Goal: Task Accomplishment & Management: Use online tool/utility

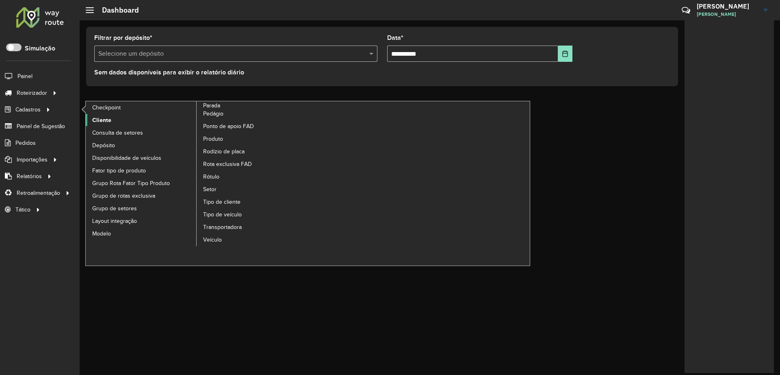
click at [100, 119] on span "Cliente" at bounding box center [101, 120] width 19 height 9
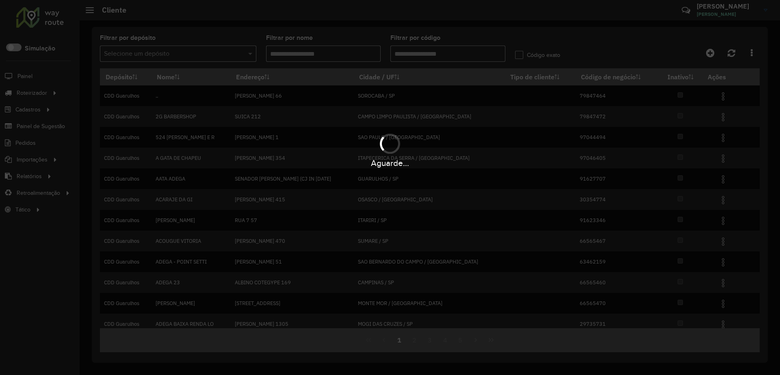
click at [202, 61] on div "Selecione um depósito" at bounding box center [178, 54] width 156 height 16
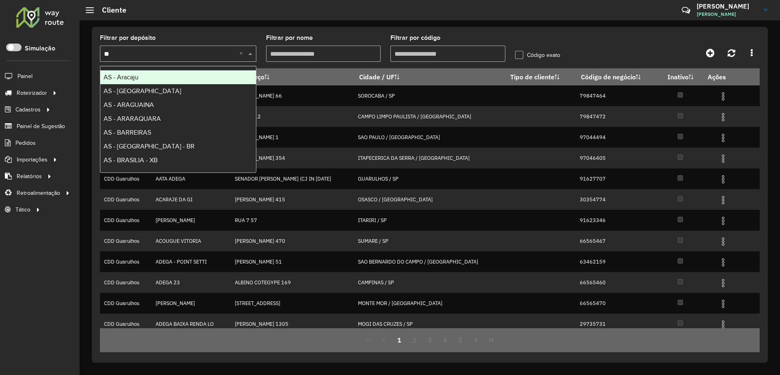
type input "***"
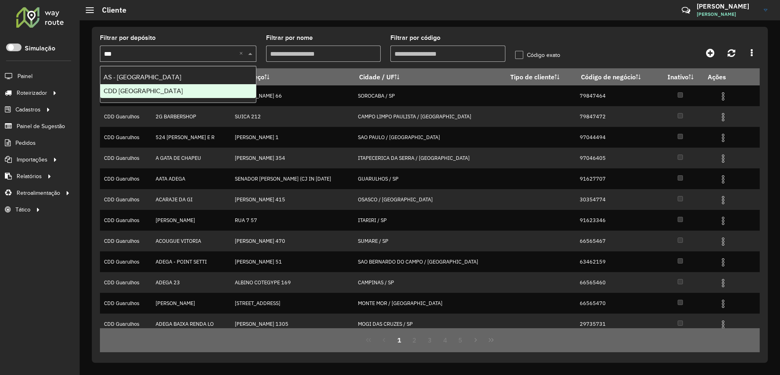
click at [177, 93] on div "CDD [GEOGRAPHIC_DATA]" at bounding box center [178, 91] width 156 height 14
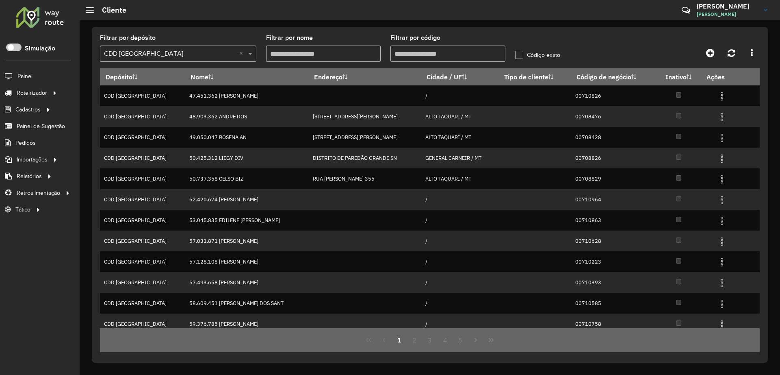
click at [447, 48] on input "Filtrar por código" at bounding box center [447, 54] width 115 height 16
paste input "****"
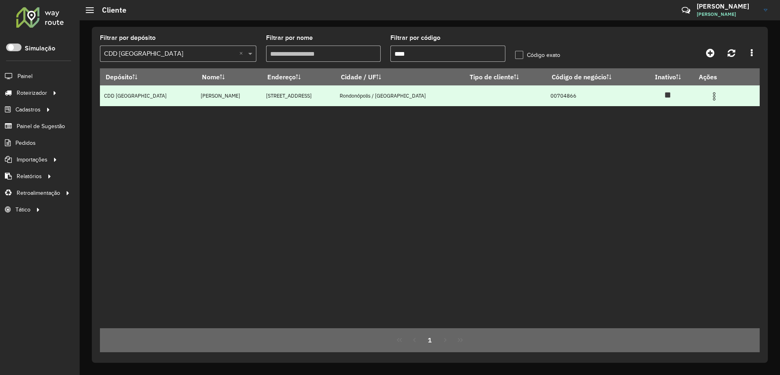
type input "****"
click at [709, 97] on img at bounding box center [714, 96] width 10 height 10
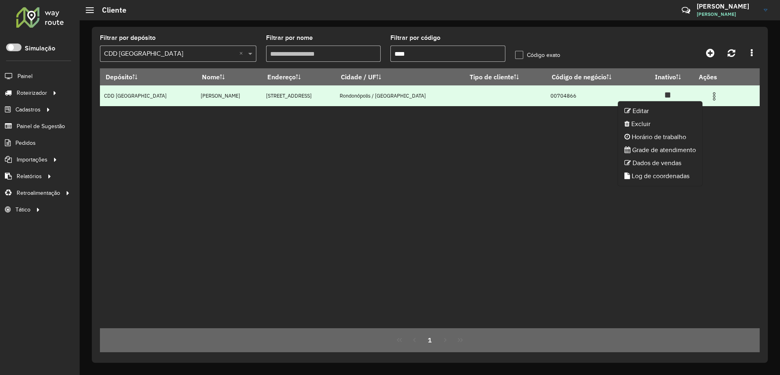
click at [659, 108] on li "Editar" at bounding box center [660, 110] width 85 height 13
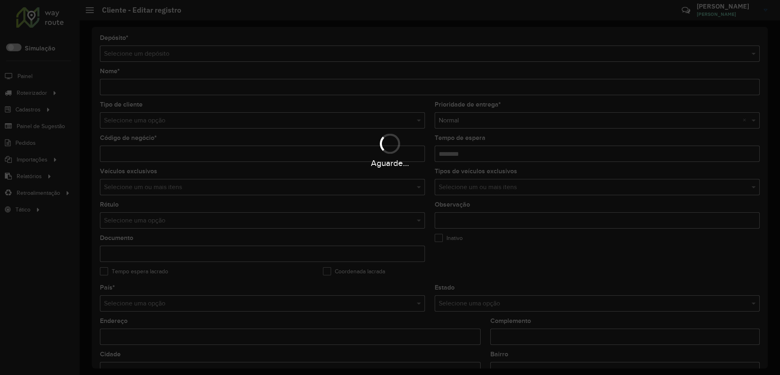
type input "**********"
type input "********"
type input "**********"
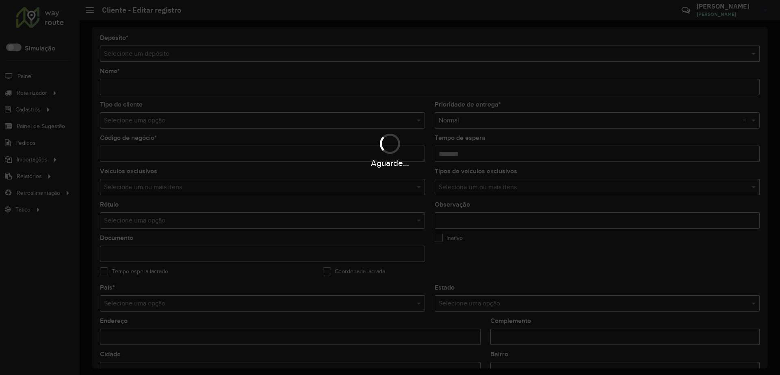
type input "**********"
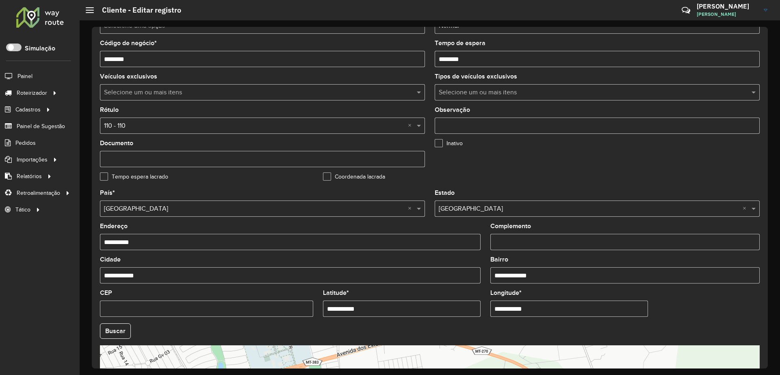
scroll to position [152, 0]
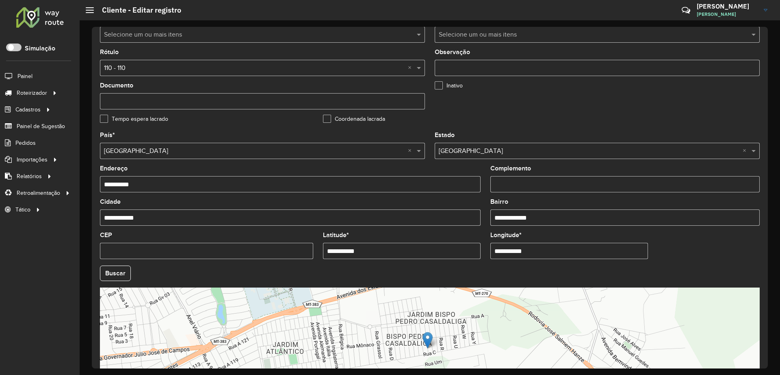
click at [389, 252] on input "**********" at bounding box center [402, 251] width 158 height 16
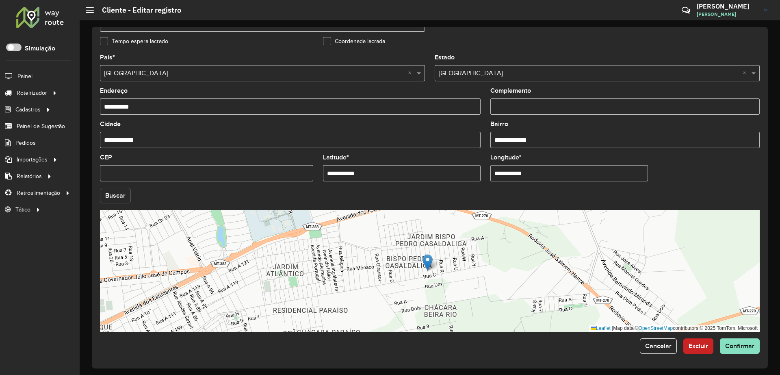
click at [112, 197] on button "Buscar" at bounding box center [115, 195] width 31 height 15
click at [734, 344] on span "Confirmar" at bounding box center [739, 345] width 29 height 7
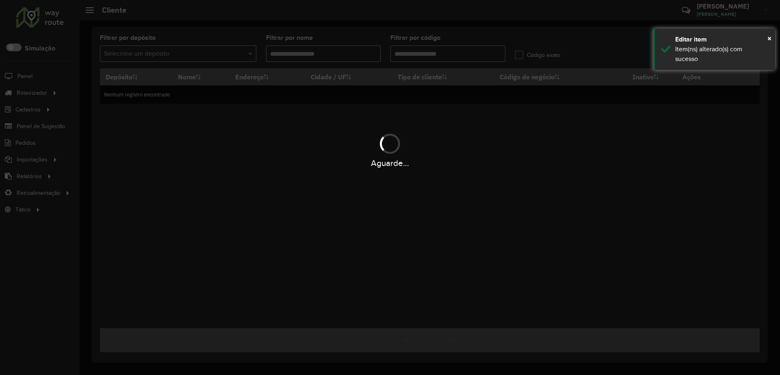
type input "****"
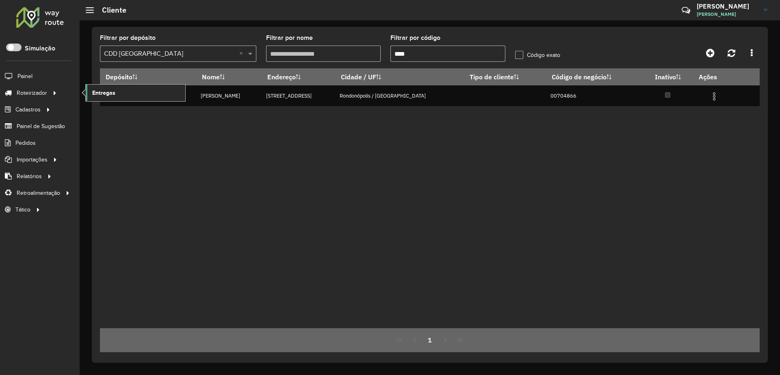
click at [112, 95] on span "Entregas" at bounding box center [103, 93] width 23 height 9
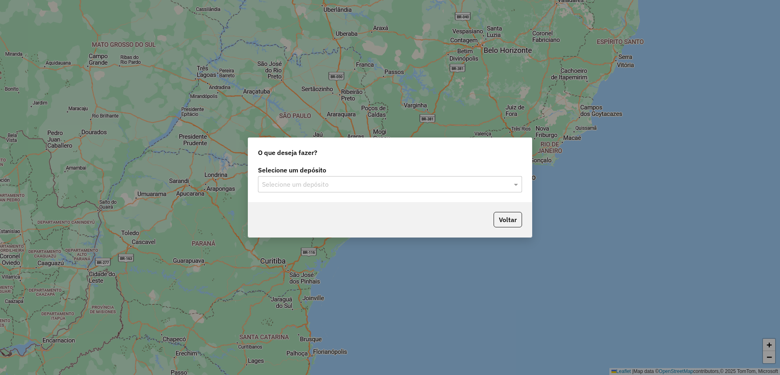
click at [349, 185] on input "text" at bounding box center [382, 185] width 240 height 10
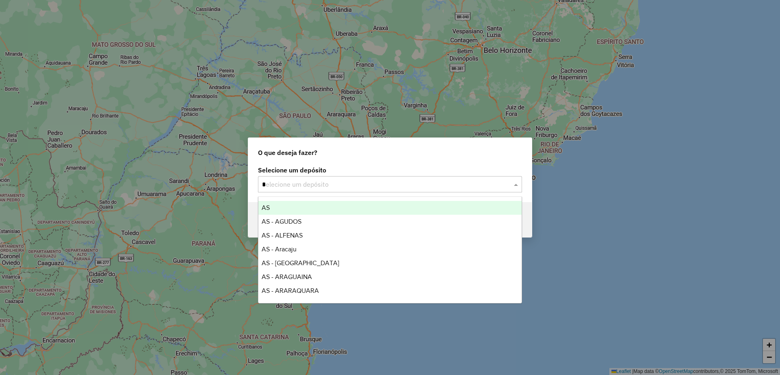
type input "**"
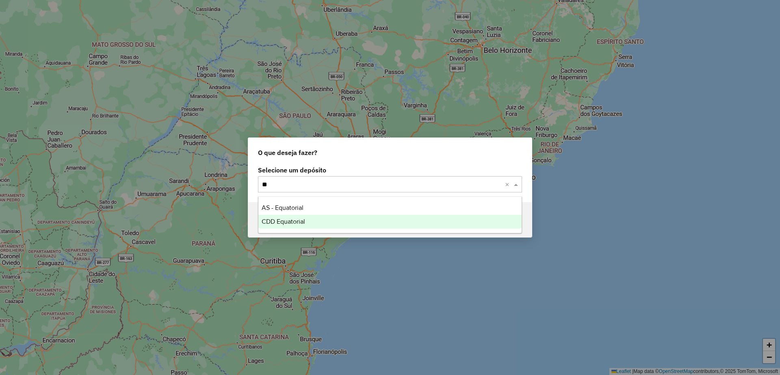
click at [308, 223] on div "CDD Equatorial" at bounding box center [389, 222] width 263 height 14
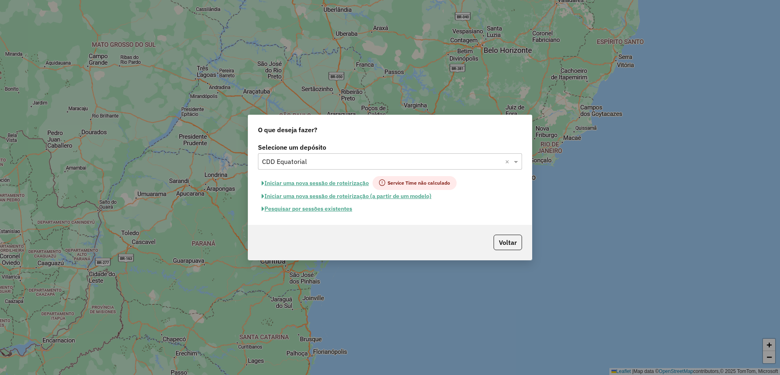
click at [324, 210] on button "Pesquisar por sessões existentes" at bounding box center [307, 208] width 98 height 13
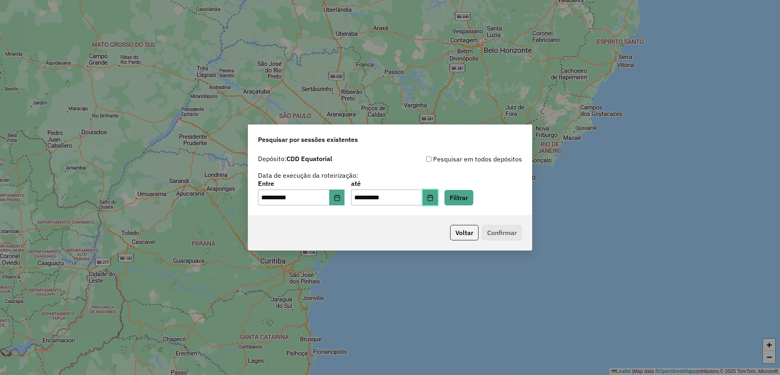
click at [434, 198] on icon "Choose Date" at bounding box center [430, 197] width 7 height 7
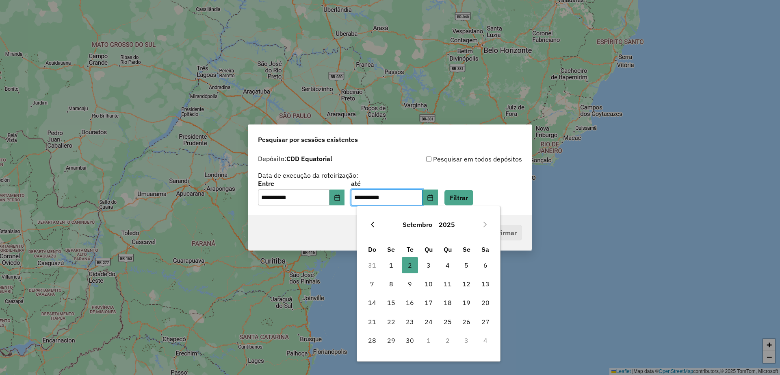
click at [373, 228] on button "Previous Month" at bounding box center [372, 224] width 13 height 13
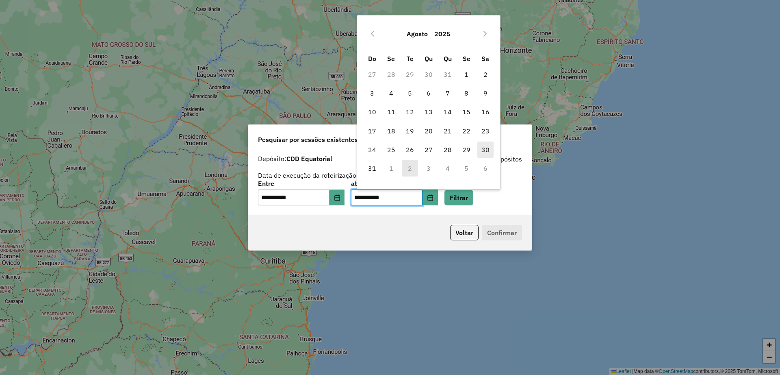
click at [491, 150] on span "30" at bounding box center [485, 149] width 16 height 16
type input "**********"
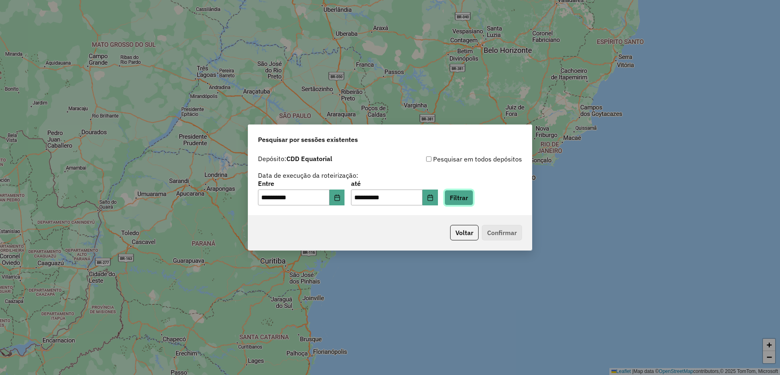
click at [473, 197] on button "Filtrar" at bounding box center [459, 197] width 29 height 15
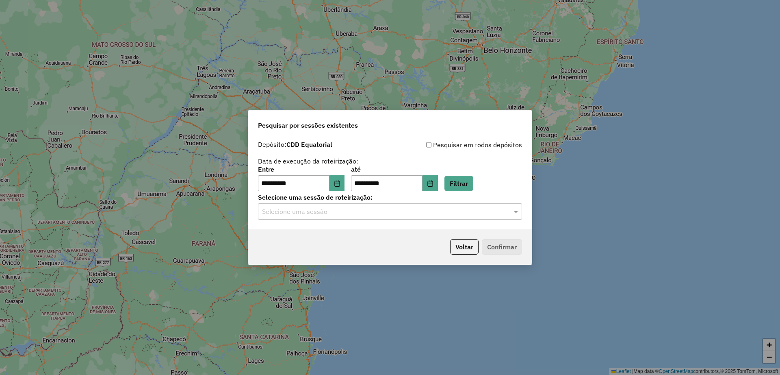
click at [313, 212] on input "text" at bounding box center [382, 212] width 240 height 10
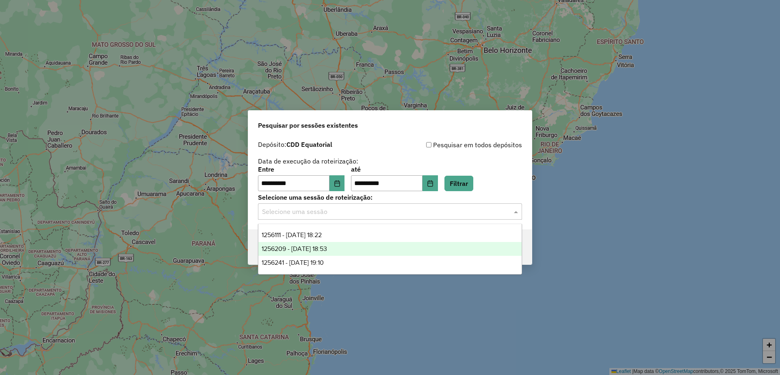
click at [321, 250] on span "1256209 - [DATE] 18:53" at bounding box center [294, 248] width 65 height 7
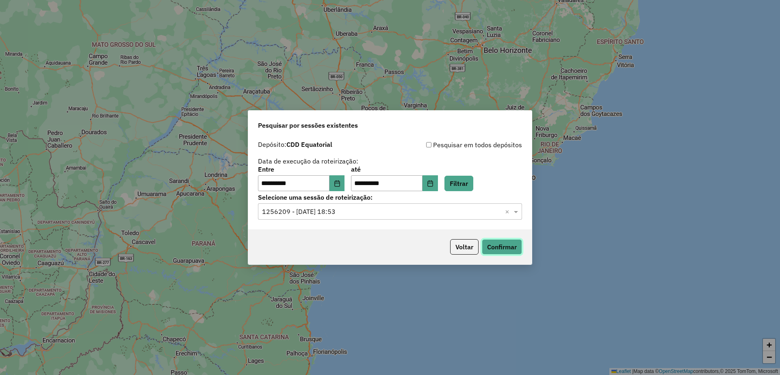
click at [498, 246] on button "Confirmar" at bounding box center [502, 246] width 40 height 15
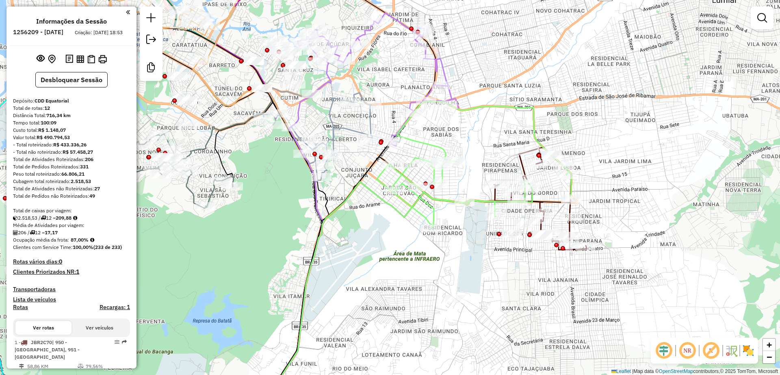
click at [706, 343] on em at bounding box center [711, 350] width 20 height 20
drag, startPoint x: 507, startPoint y: 77, endPoint x: 479, endPoint y: 154, distance: 81.8
click at [569, 176] on div "Janela de atendimento Grade de atendimento Capacidade Transportadoras Veículos …" at bounding box center [390, 187] width 780 height 375
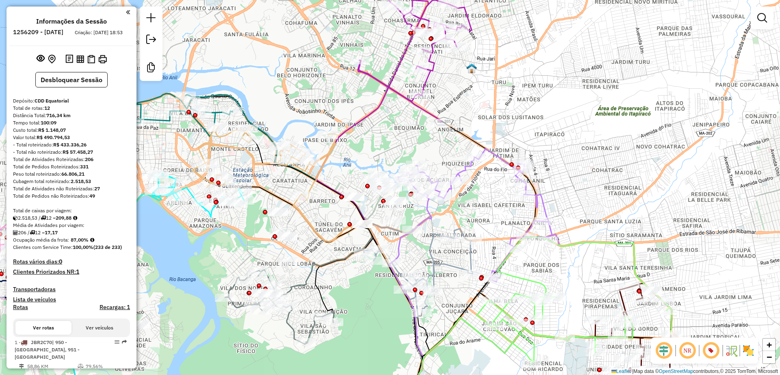
click at [463, 168] on icon at bounding box center [478, 215] width 161 height 133
select select "**********"
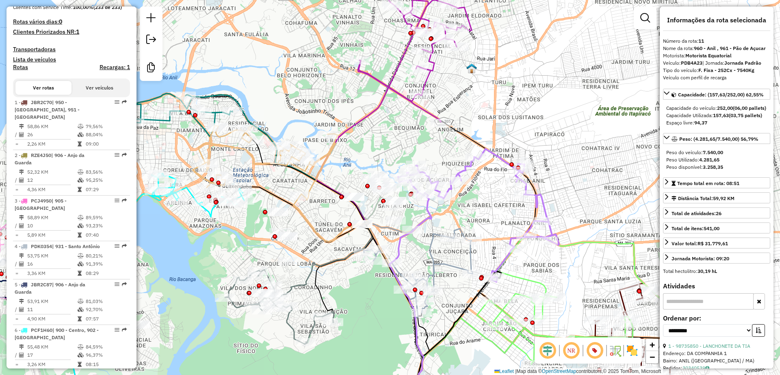
scroll to position [671, 0]
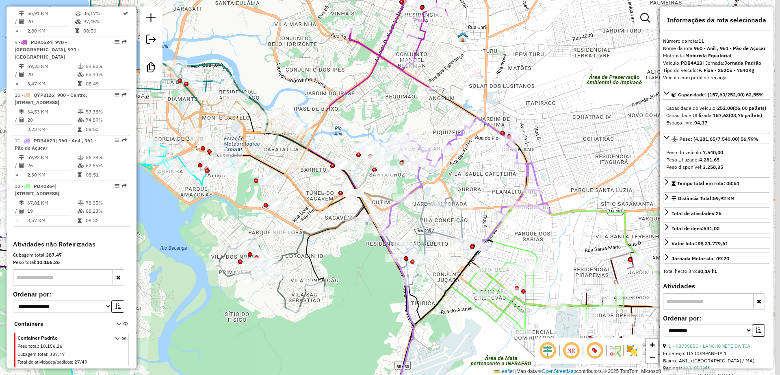
drag, startPoint x: 487, startPoint y: 204, endPoint x: 479, endPoint y: 187, distance: 19.1
click at [479, 187] on div "Janela de atendimento Grade de atendimento Capacidade Transportadoras Veículos …" at bounding box center [390, 187] width 780 height 375
click at [631, 353] on img at bounding box center [632, 350] width 13 height 13
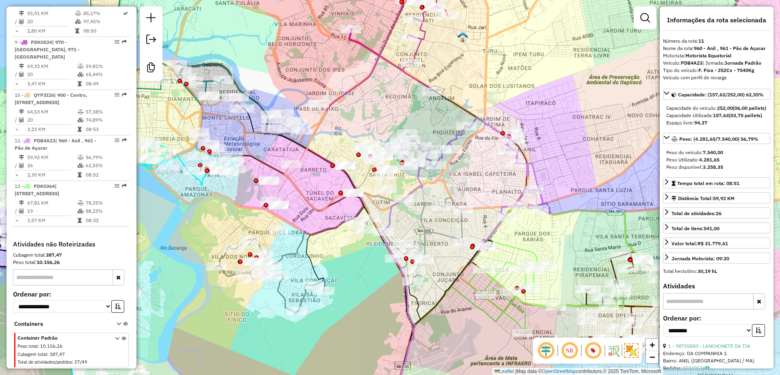
click at [457, 136] on icon at bounding box center [469, 183] width 161 height 133
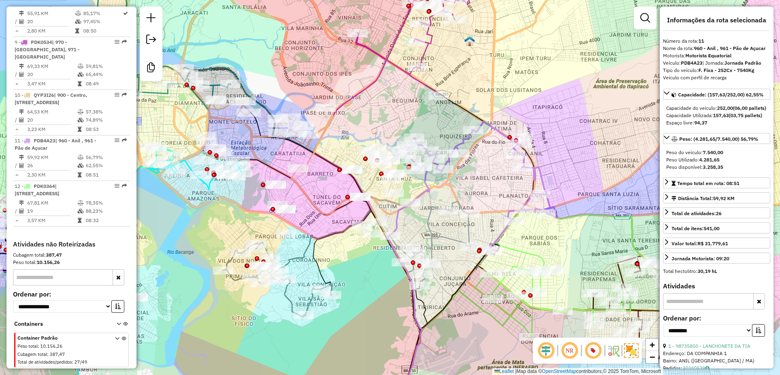
drag, startPoint x: 436, startPoint y: 149, endPoint x: 451, endPoint y: 139, distance: 17.5
click at [451, 139] on div "Janela de atendimento Grade de atendimento Capacidade Transportadoras Veículos …" at bounding box center [390, 187] width 780 height 375
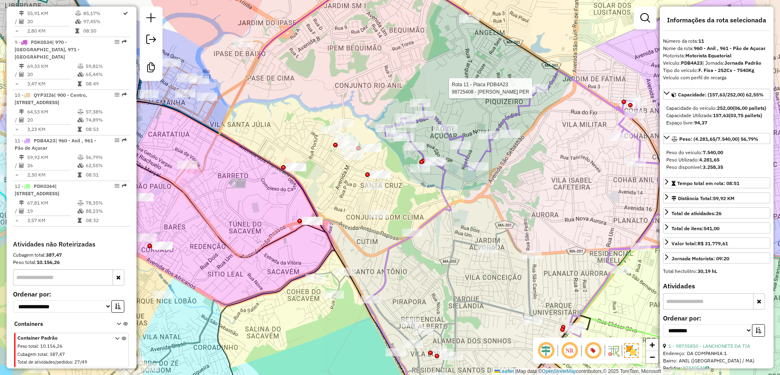
click at [408, 176] on div "Rota 11 - Placa PDB4A23 98725408 - MARIA JOSE SILVA PER Janela de atendimento G…" at bounding box center [390, 187] width 780 height 375
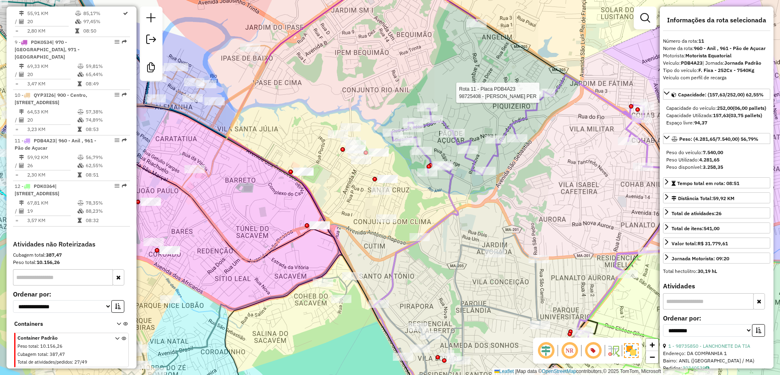
drag, startPoint x: 409, startPoint y: 184, endPoint x: 405, endPoint y: 180, distance: 6.3
click at [408, 182] on div "Rota 11 - Placa PDB4A23 98725408 - MARIA JOSE SILVA PER Janela de atendimento G…" at bounding box center [390, 187] width 780 height 375
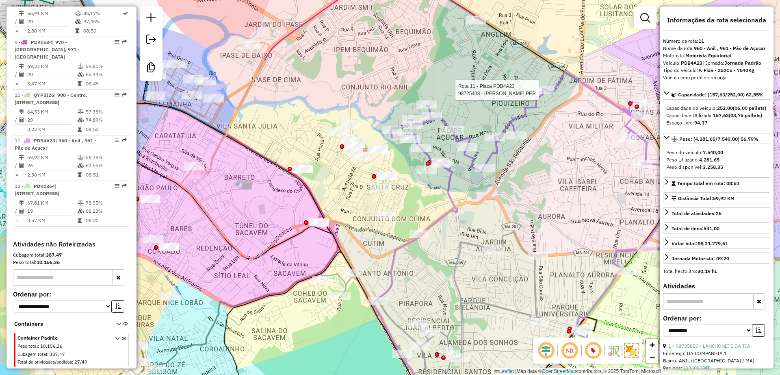
drag, startPoint x: 405, startPoint y: 180, endPoint x: 401, endPoint y: 185, distance: 6.7
click at [405, 191] on div "Rota 11 - Placa PDB4A23 98725408 - MARIA JOSE SILVA PER Janela de atendimento G…" at bounding box center [390, 187] width 780 height 375
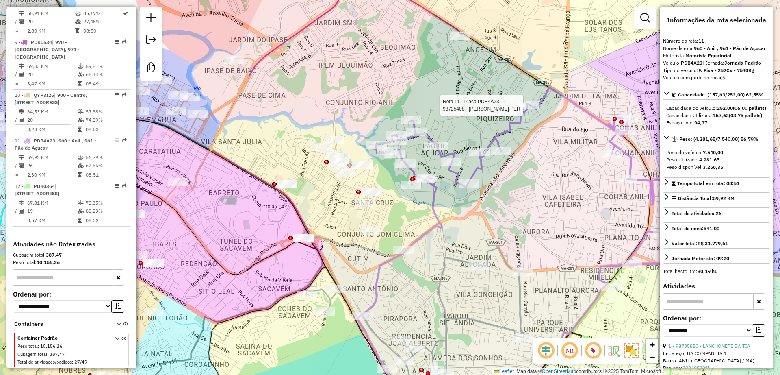
click at [516, 120] on icon at bounding box center [536, 220] width 322 height 266
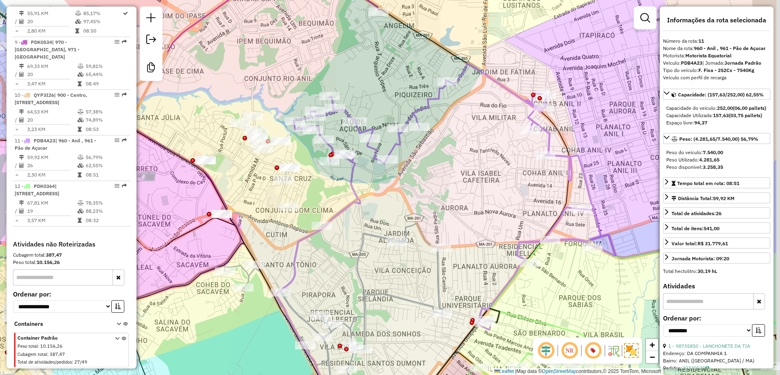
click at [479, 165] on div "Rota 11 - Placa PDB4A23 98725408 - MARIA JOSE SILVA PER Janela de atendimento G…" at bounding box center [390, 187] width 780 height 375
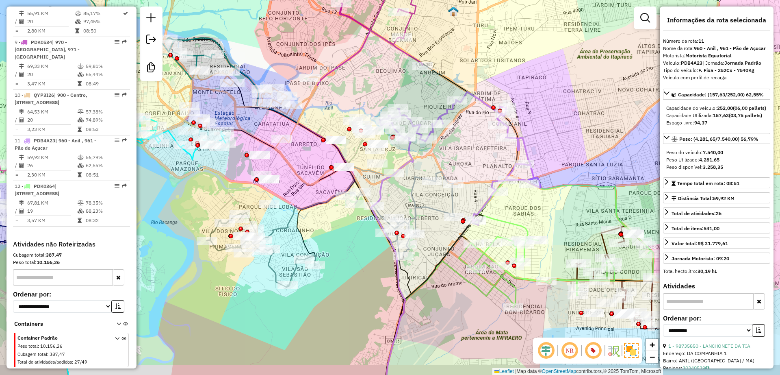
drag, startPoint x: 415, startPoint y: 320, endPoint x: 428, endPoint y: 241, distance: 79.9
click at [428, 241] on div "Janela de atendimento Grade de atendimento Capacidade Transportadoras Veículos …" at bounding box center [390, 187] width 780 height 375
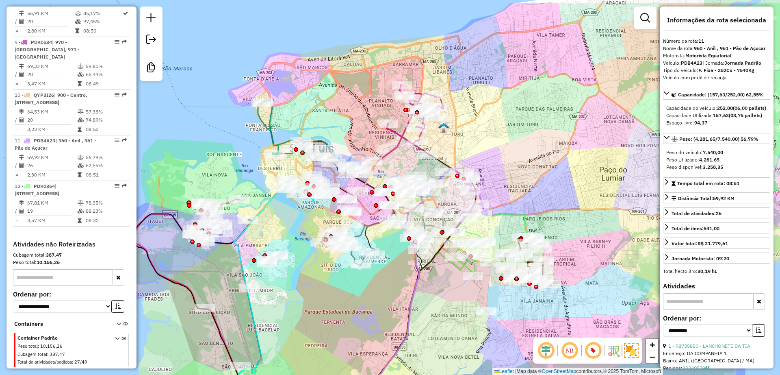
click at [425, 280] on div "Janela de atendimento Grade de atendimento Capacidade Transportadoras Veículos …" at bounding box center [390, 187] width 780 height 375
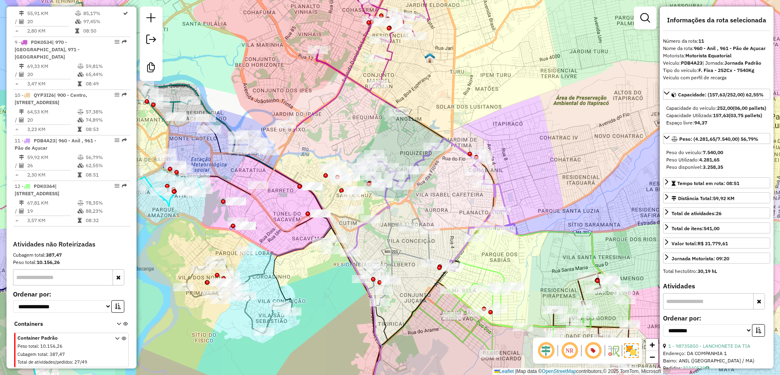
drag, startPoint x: 435, startPoint y: 201, endPoint x: 449, endPoint y: 194, distance: 15.6
click at [449, 194] on div "Janela de atendimento Grade de atendimento Capacidade Transportadoras Veículos …" at bounding box center [390, 187] width 780 height 375
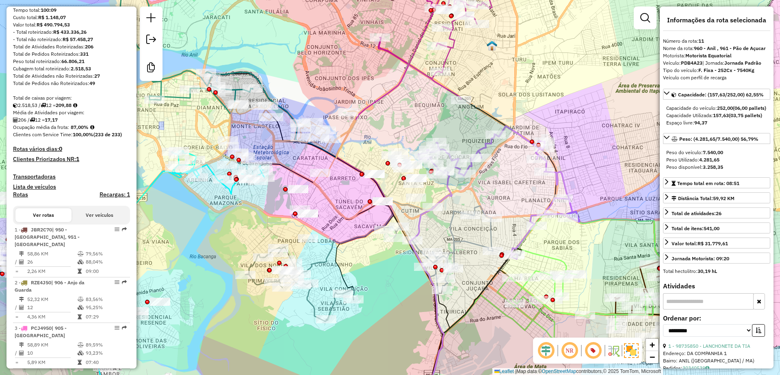
scroll to position [0, 0]
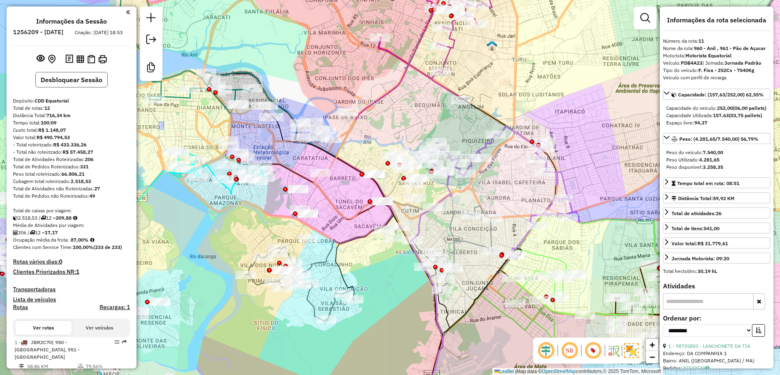
click at [61, 87] on button "Desbloquear Sessão" at bounding box center [71, 79] width 72 height 15
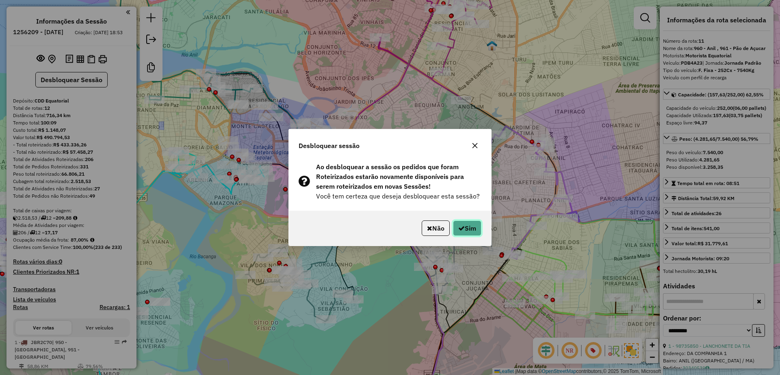
click at [477, 231] on button "Sim" at bounding box center [467, 227] width 28 height 15
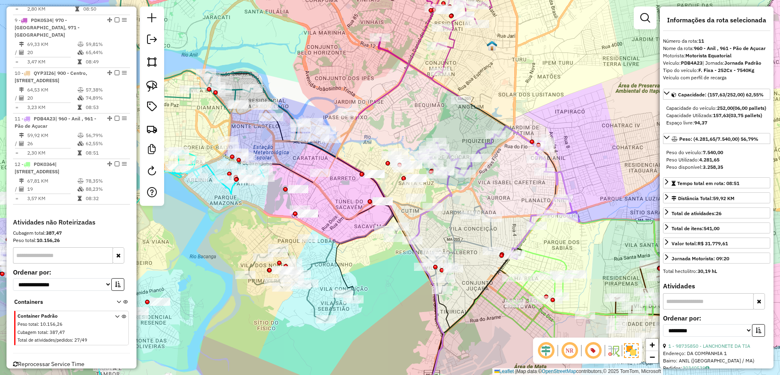
scroll to position [706, 0]
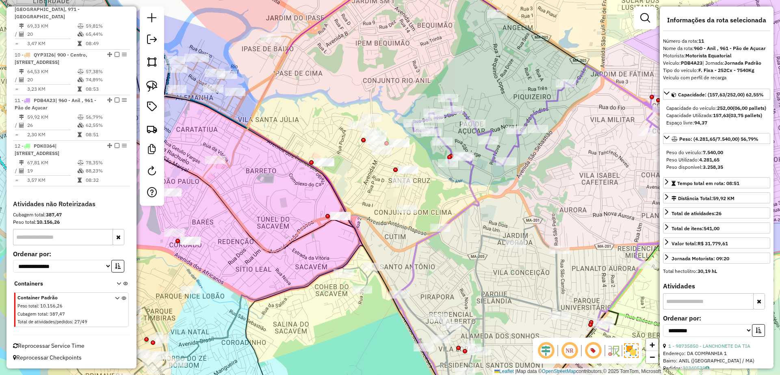
click at [474, 173] on icon at bounding box center [436, 283] width 85 height 258
click at [461, 220] on div "Janela de atendimento Grade de atendimento Capacidade Transportadoras Veículos …" at bounding box center [390, 187] width 780 height 375
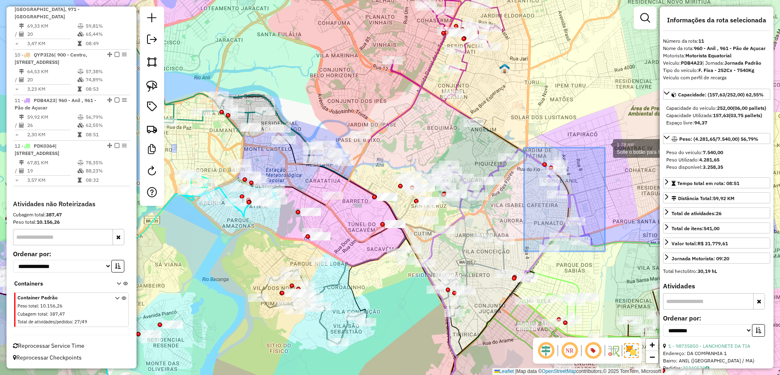
drag, startPoint x: 524, startPoint y: 251, endPoint x: 605, endPoint y: 147, distance: 131.4
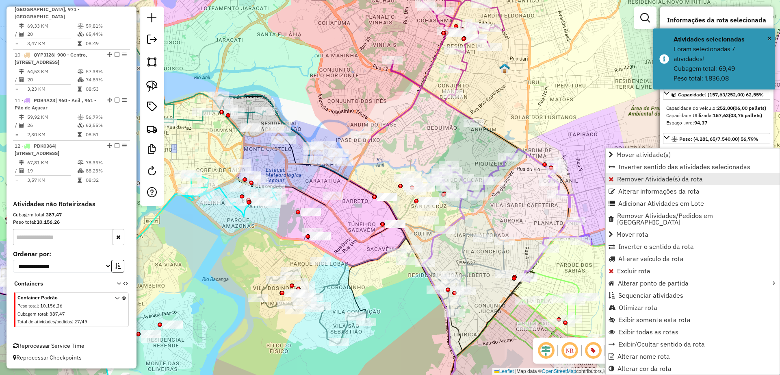
click at [624, 177] on span "Remover Atividade(s) da rota" at bounding box center [660, 179] width 86 height 7
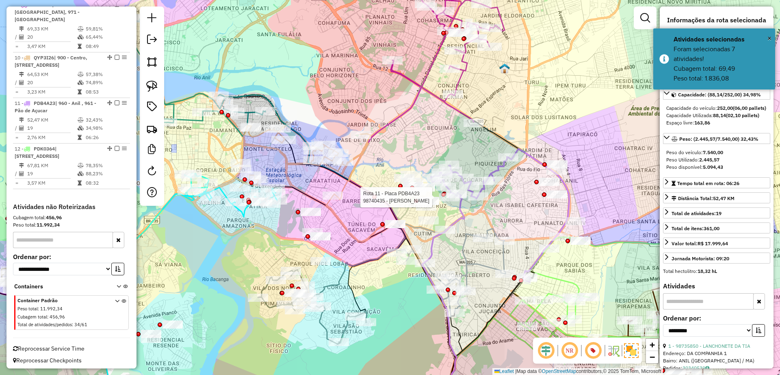
scroll to position [716, 0]
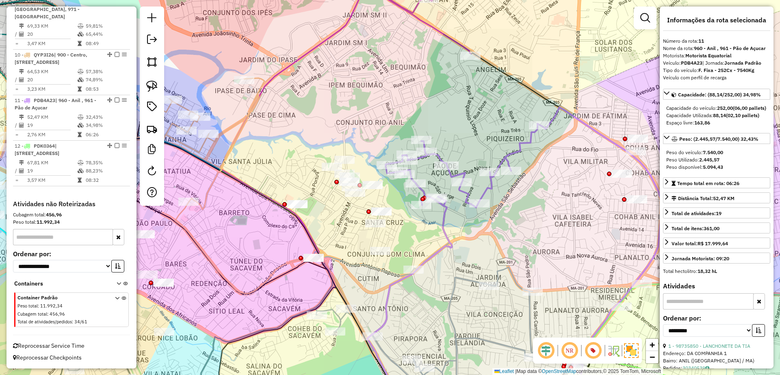
click at [445, 207] on icon at bounding box center [523, 240] width 275 height 266
drag, startPoint x: 448, startPoint y: 217, endPoint x: 460, endPoint y: 222, distance: 12.9
click at [452, 222] on icon at bounding box center [409, 304] width 85 height 216
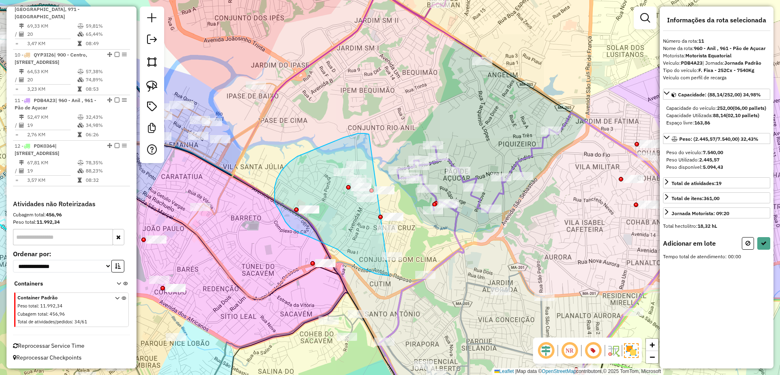
drag, startPoint x: 369, startPoint y: 134, endPoint x: 464, endPoint y: 257, distance: 155.6
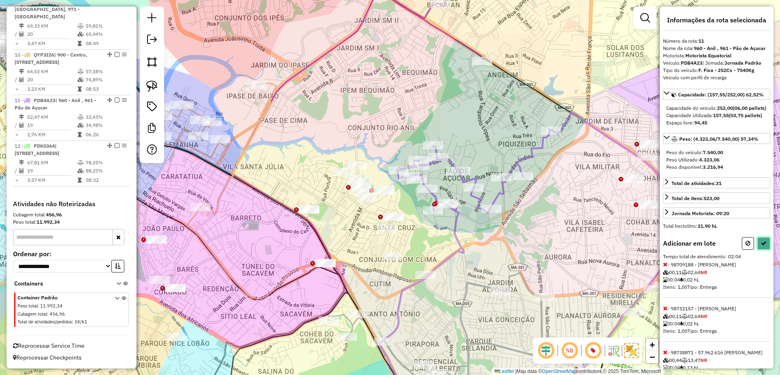
click at [761, 246] on icon at bounding box center [764, 243] width 6 height 6
select select "**********"
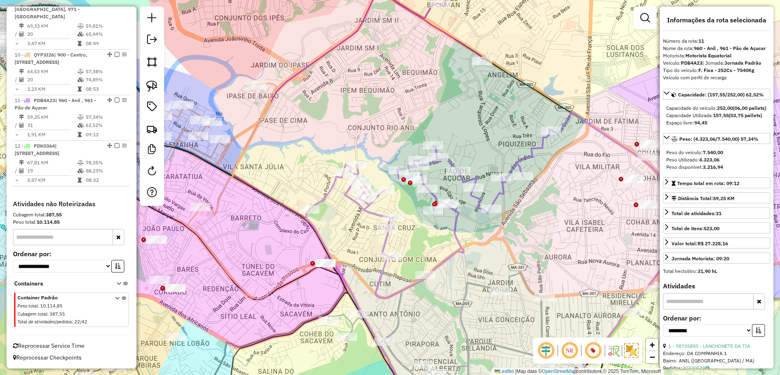
scroll to position [706, 0]
click at [479, 175] on icon at bounding box center [491, 246] width 363 height 266
